Goal: Information Seeking & Learning: Check status

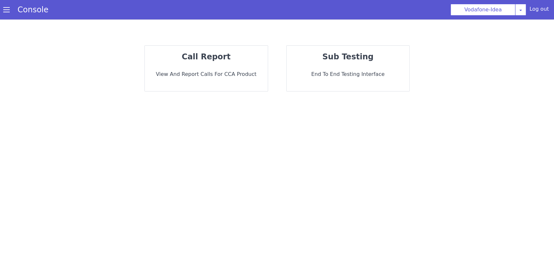
click at [210, 59] on strong "call report" at bounding box center [206, 56] width 49 height 9
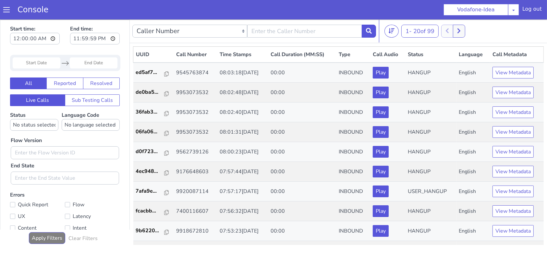
click at [5, 9] on span at bounding box center [6, 9] width 6 height 6
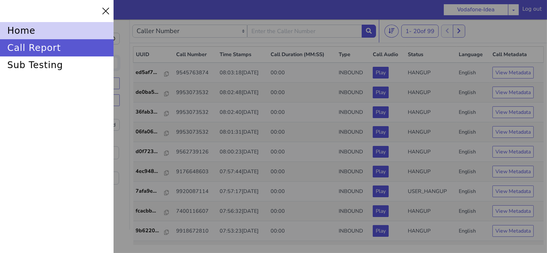
click at [16, 27] on div "home" at bounding box center [57, 30] width 114 height 17
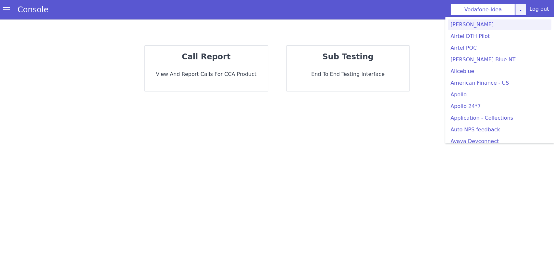
click at [523, 14] on link at bounding box center [520, 10] width 11 height 12
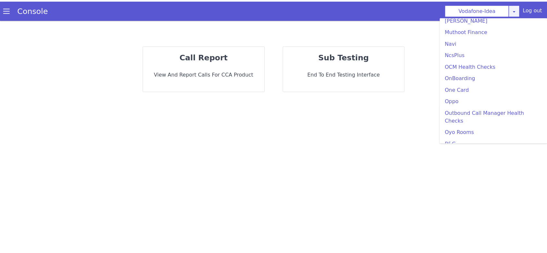
scroll to position [1076, 0]
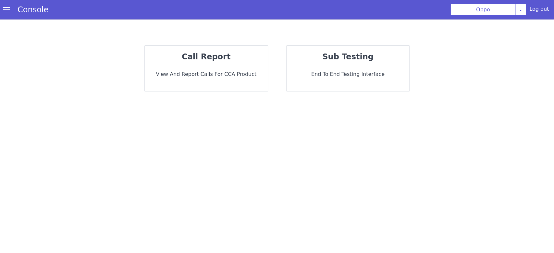
click at [208, 74] on p "View and report calls for CCA Product" at bounding box center [206, 74] width 113 height 8
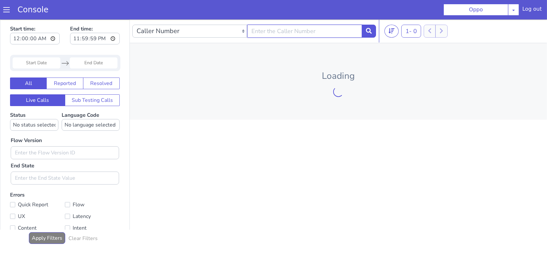
click at [274, 28] on input "text" at bounding box center [304, 30] width 115 height 13
type input "9110104254"
click at [367, 33] on button at bounding box center [369, 30] width 14 height 13
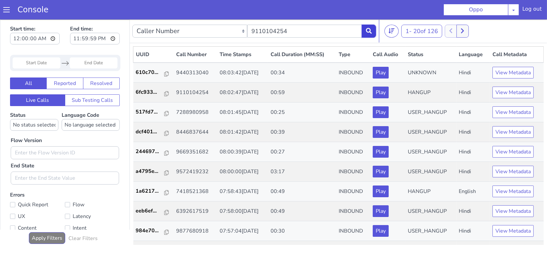
click at [366, 32] on icon at bounding box center [369, 31] width 6 height 6
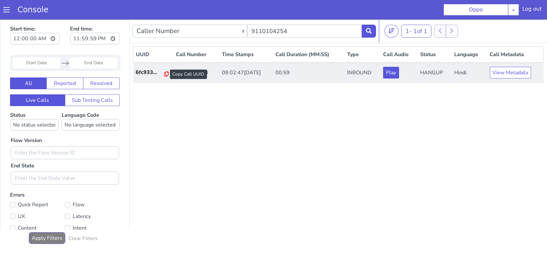
click at [165, 72] on icon at bounding box center [166, 73] width 5 height 5
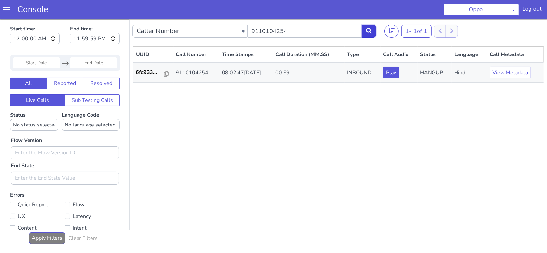
click at [365, 27] on button at bounding box center [369, 30] width 14 height 13
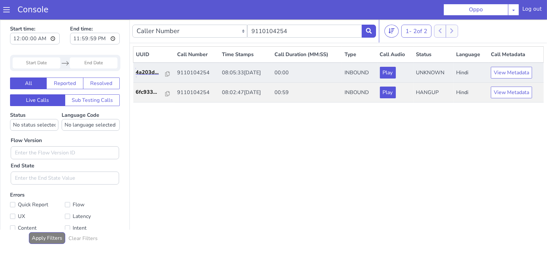
click at [167, 74] on link "4a203d..." at bounding box center [154, 72] width 36 height 8
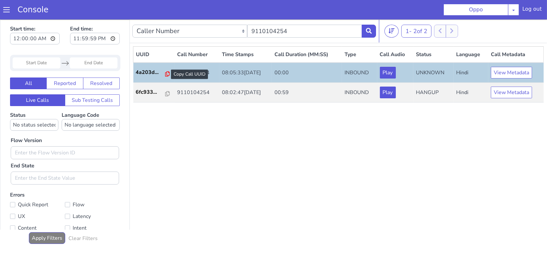
click at [165, 72] on icon at bounding box center [167, 73] width 5 height 5
click at [369, 32] on icon at bounding box center [369, 31] width 6 height 6
